Goal: Find specific page/section: Find specific page/section

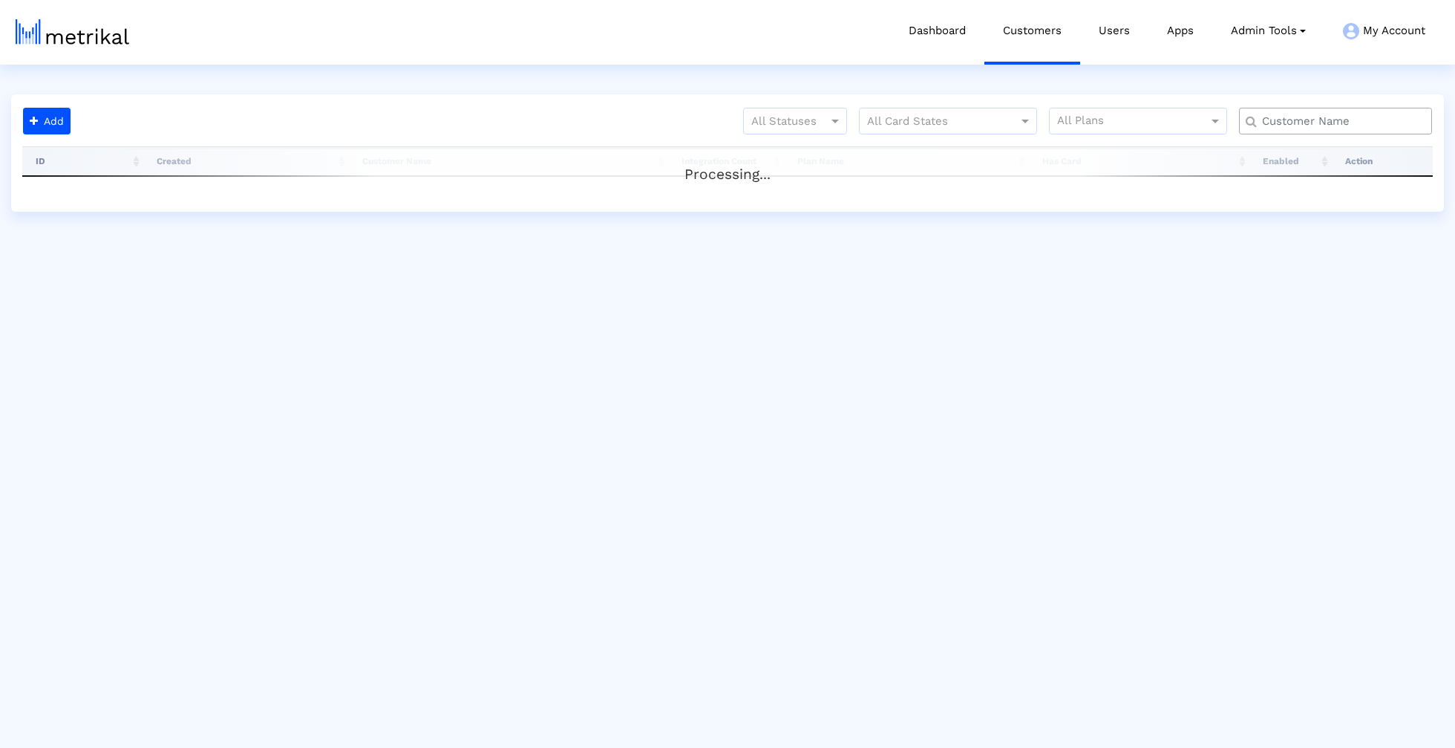
click at [1304, 114] on input "text" at bounding box center [1339, 122] width 174 height 16
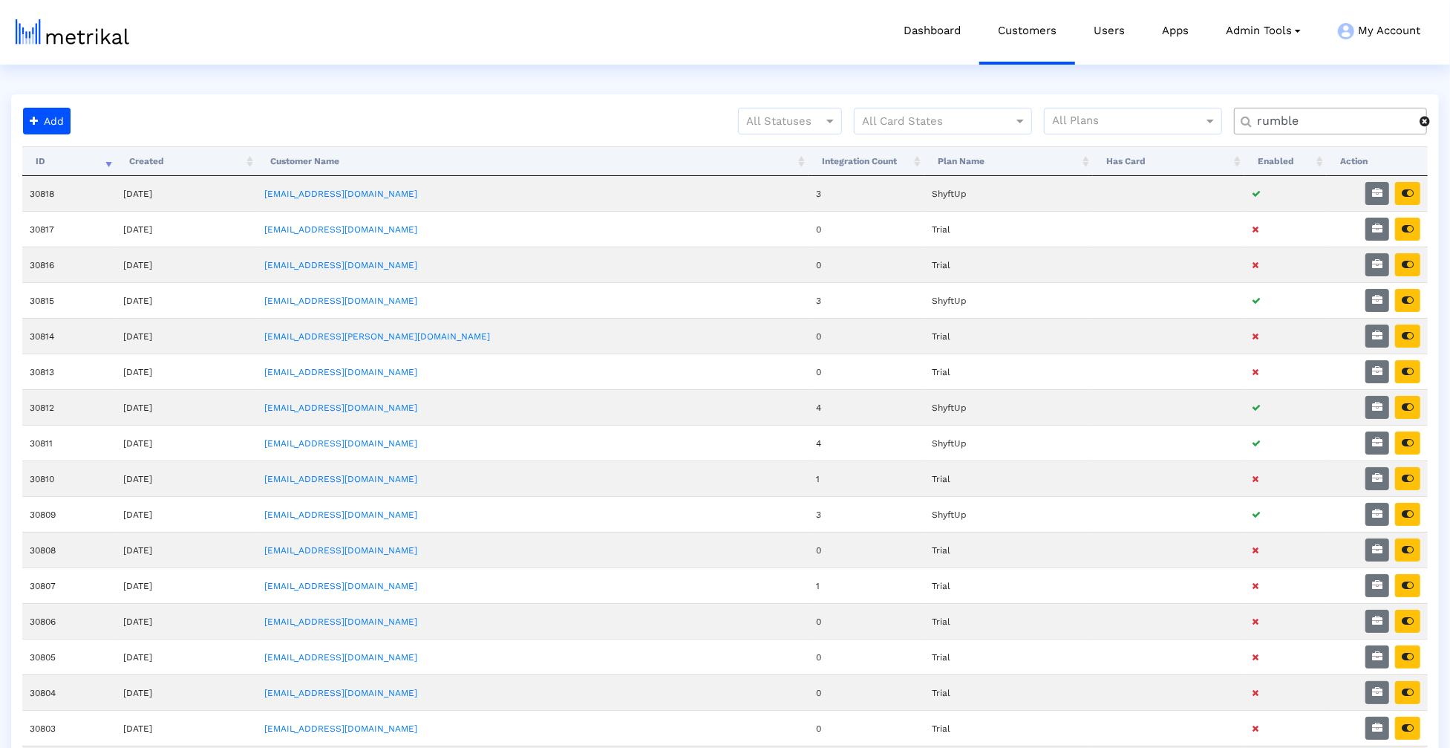
type input "rumble"
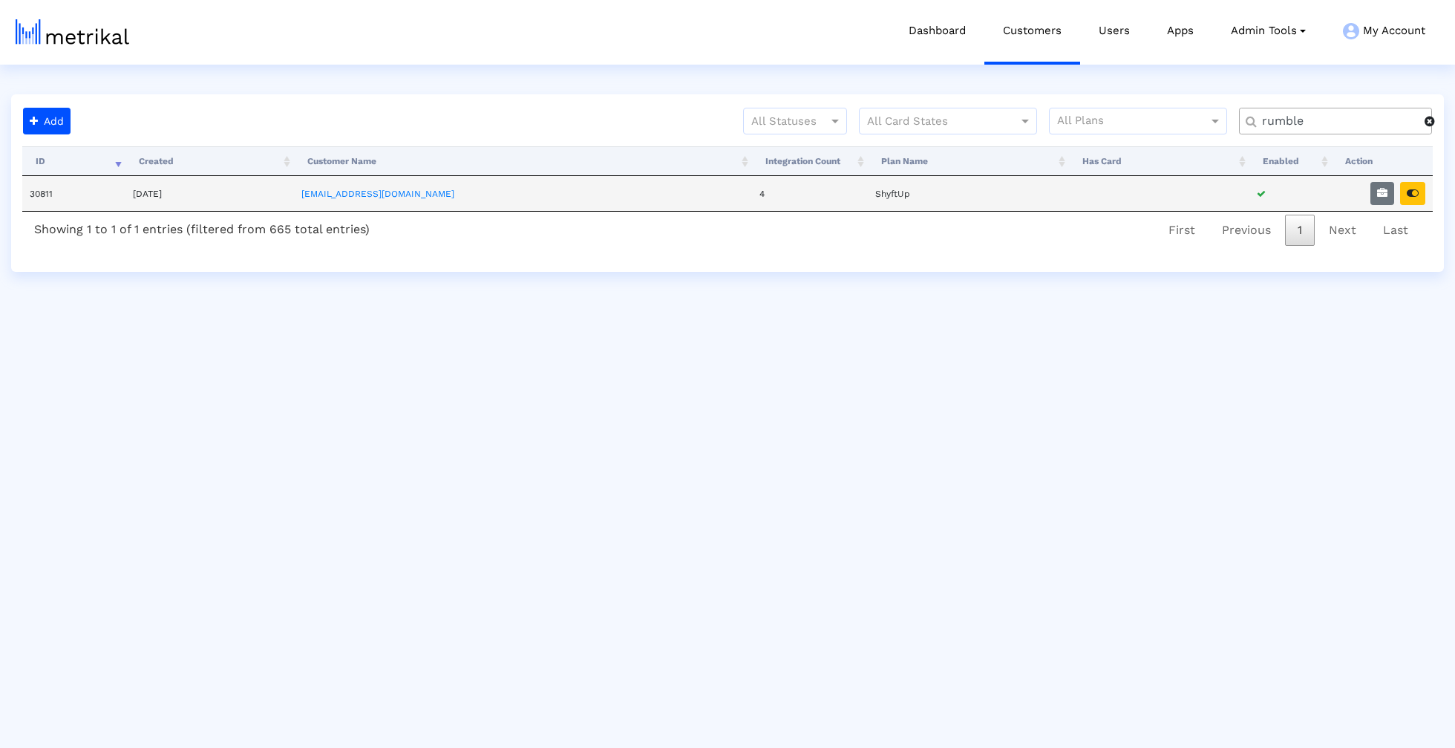
click at [1429, 187] on td at bounding box center [1382, 193] width 101 height 35
click at [1422, 189] on button "button" at bounding box center [1412, 193] width 25 height 23
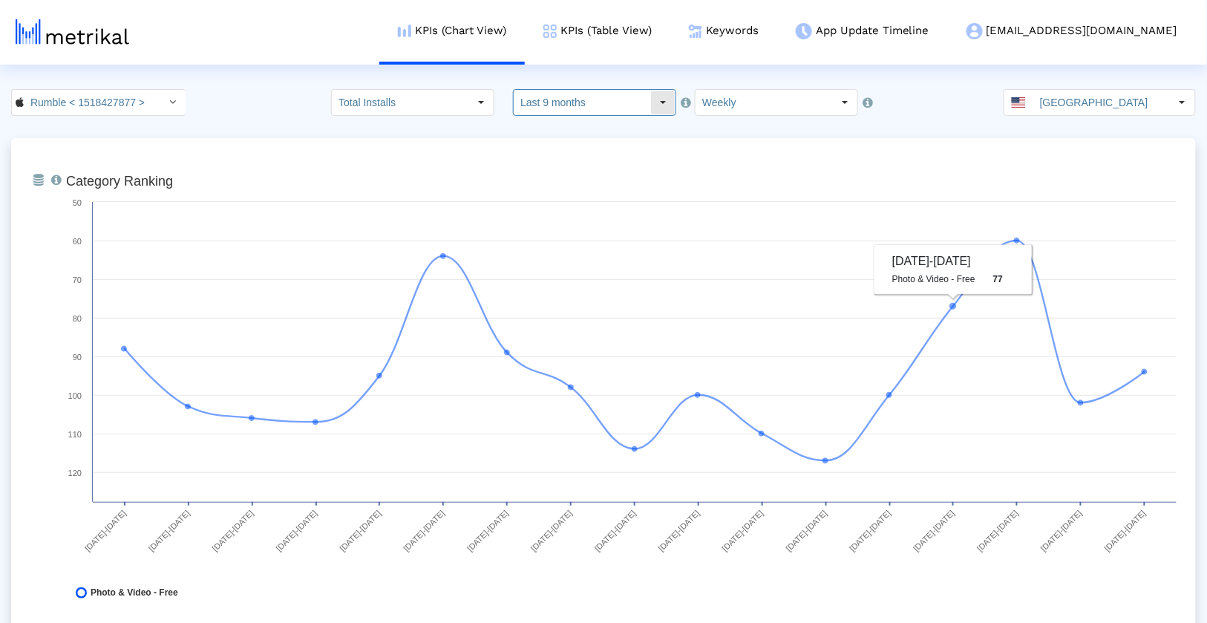
click at [621, 98] on input "Last 9 months" at bounding box center [582, 102] width 137 height 25
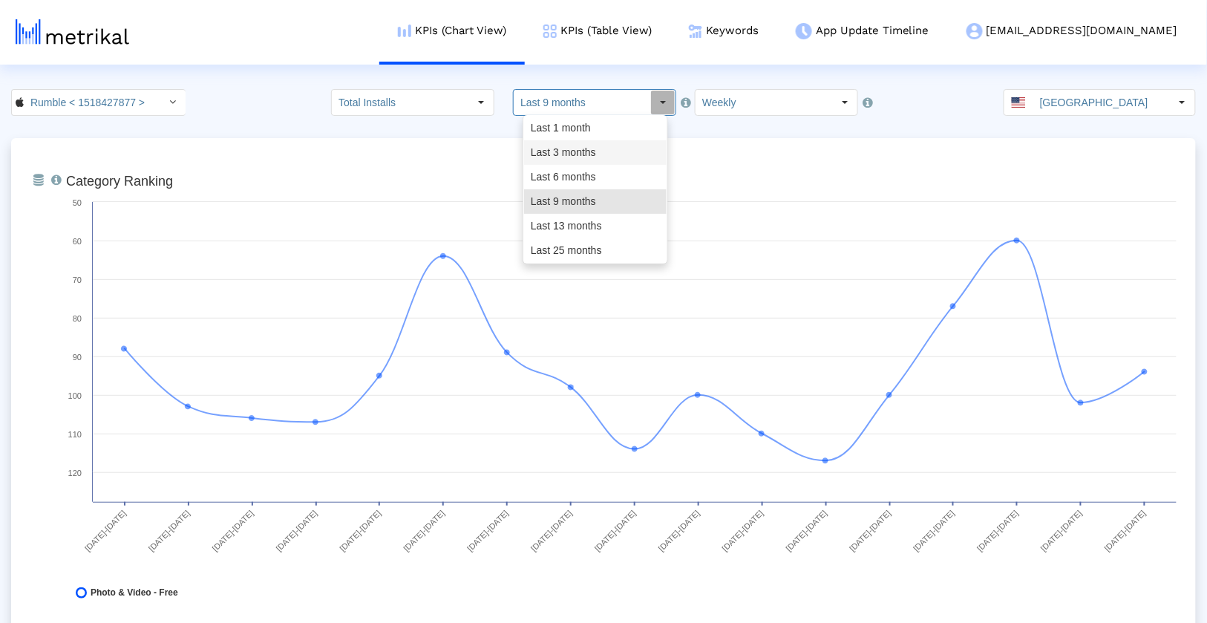
click at [607, 160] on div "Last 3 months" at bounding box center [595, 152] width 143 height 25
type input "Last 3 months"
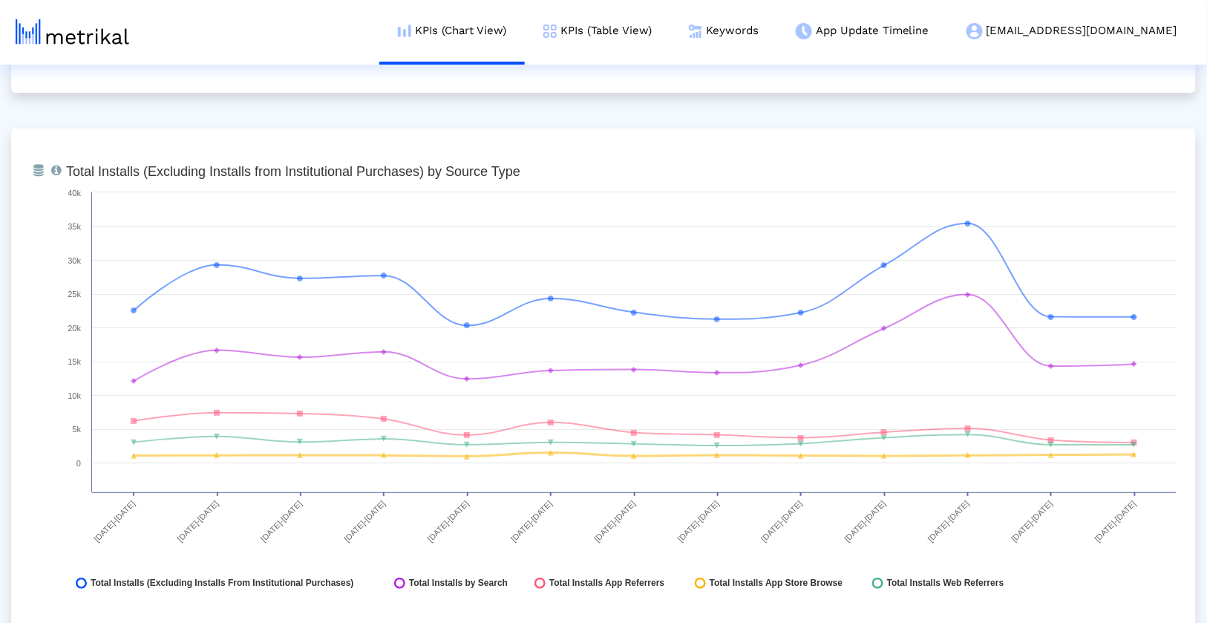
scroll to position [1626, 0]
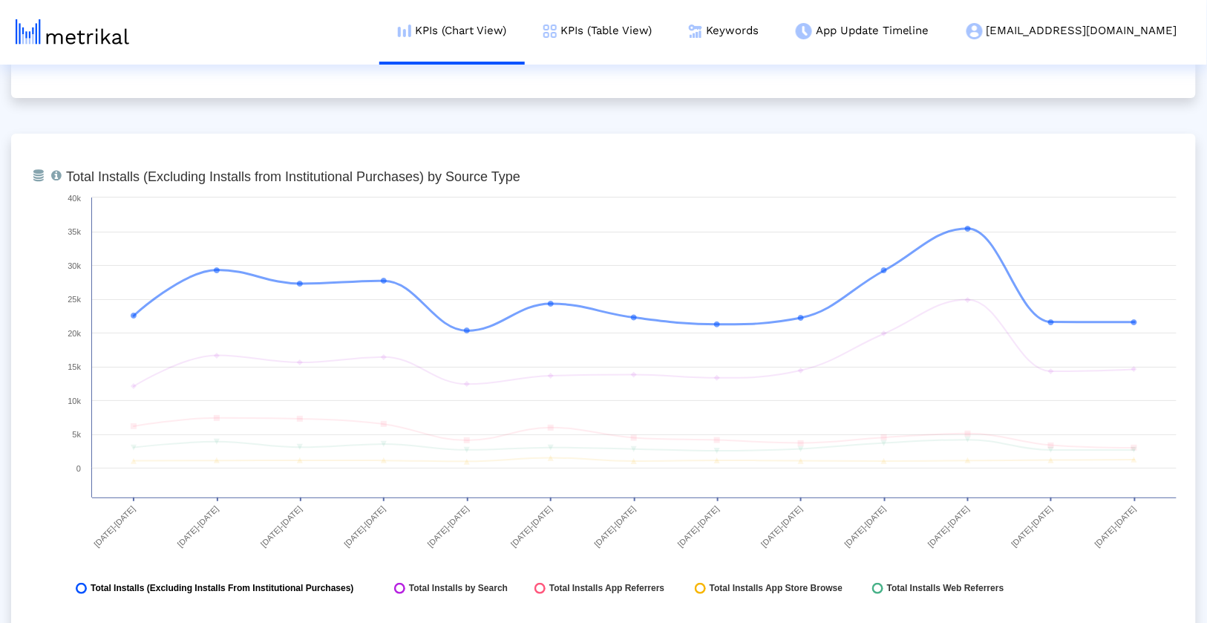
click at [284, 586] on span "Total Installs (Excluding Installs From Institutional Purchases)" at bounding box center [223, 588] width 264 height 11
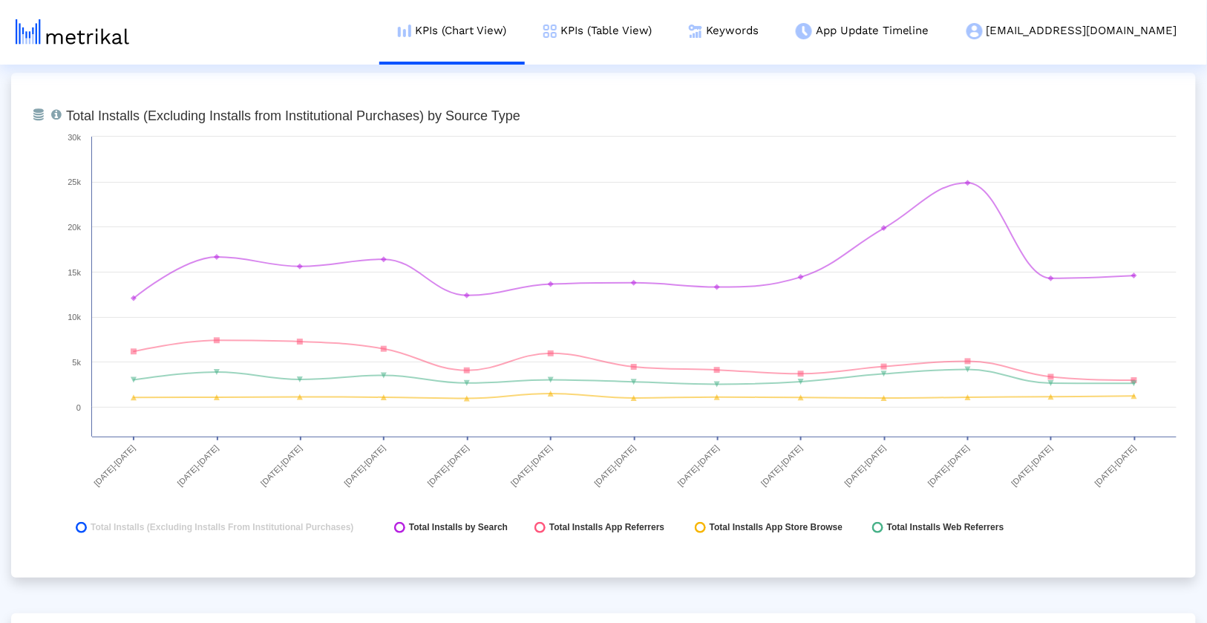
scroll to position [1688, 0]
click at [1155, 569] on div "From Database Total installs that the app received from each source (excludes I…" at bounding box center [603, 323] width 1185 height 505
